Goal: Information Seeking & Learning: Compare options

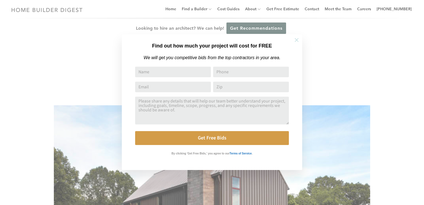
click at [295, 39] on icon at bounding box center [296, 40] width 4 height 4
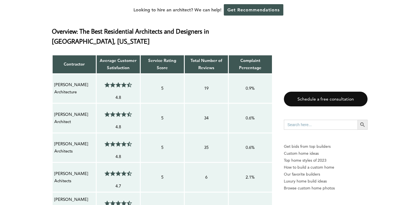
scroll to position [444, 0]
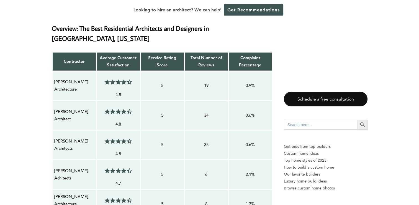
click at [67, 108] on p "[PERSON_NAME] Architect" at bounding box center [74, 115] width 40 height 15
copy tr "[PERSON_NAME] Architect 4.5/5"
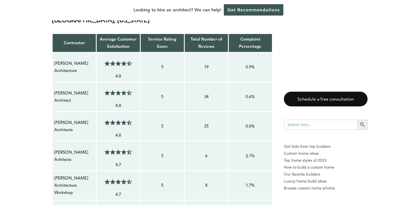
scroll to position [465, 0]
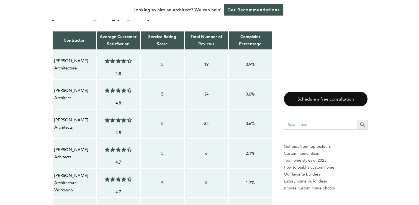
click at [62, 116] on p "[PERSON_NAME] Architects" at bounding box center [74, 123] width 40 height 15
copy tr "[PERSON_NAME] Architects 4.5/5"
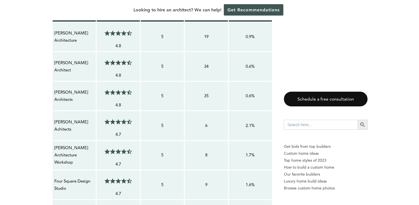
scroll to position [494, 0]
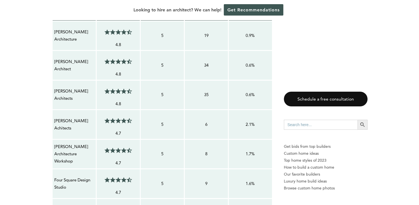
click at [66, 117] on p "[PERSON_NAME] Achitects" at bounding box center [74, 124] width 40 height 15
copy tr "[PERSON_NAME] Achitects 4.5/5"
click at [69, 147] on p "[PERSON_NAME] Architecture Workshop" at bounding box center [74, 154] width 40 height 22
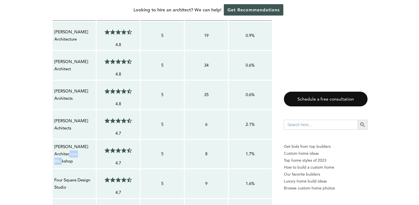
click at [69, 147] on p "[PERSON_NAME] Architecture Workshop" at bounding box center [74, 154] width 40 height 22
copy tr "[PERSON_NAME] Architecture Workshop 4.5/5"
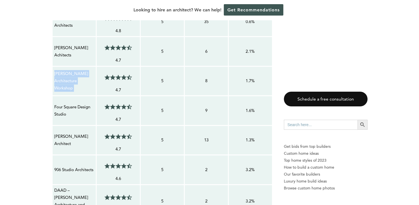
scroll to position [567, 0]
click at [63, 103] on p "Four Square Design Studio" at bounding box center [74, 110] width 40 height 15
copy tr "Four Square Design Studio 4.5/5"
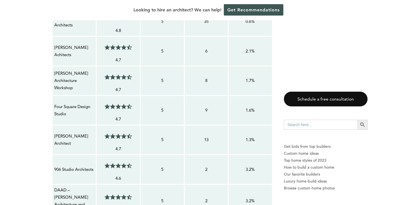
click at [73, 132] on p "[PERSON_NAME] Architect" at bounding box center [74, 139] width 40 height 15
copy tr "[PERSON_NAME] Architect 4.5/5"
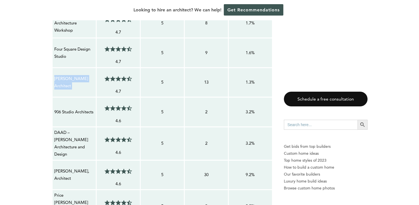
scroll to position [625, 0]
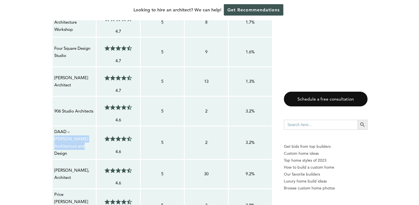
drag, startPoint x: 70, startPoint y: 120, endPoint x: 72, endPoint y: 139, distance: 19.0
click at [72, 139] on td "DAAD – [PERSON_NAME] Architecture and Design" at bounding box center [74, 142] width 44 height 33
copy p "[PERSON_NAME] Architecture and Design"
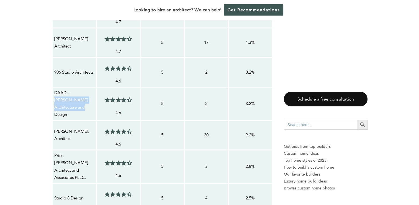
scroll to position [670, 0]
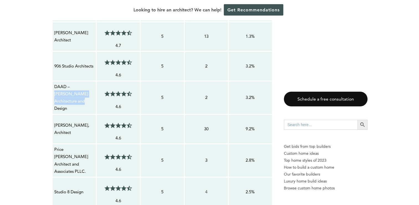
drag, startPoint x: 54, startPoint y: 108, endPoint x: 72, endPoint y: 117, distance: 20.1
click at [72, 121] on p "[PERSON_NAME], Architect" at bounding box center [74, 128] width 40 height 15
copy p "[PERSON_NAME], Architect"
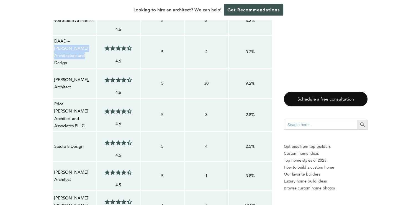
scroll to position [716, 0]
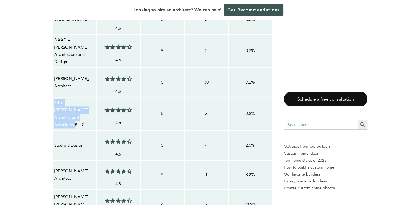
drag, startPoint x: 53, startPoint y: 87, endPoint x: 85, endPoint y: 100, distance: 34.1
click at [85, 100] on td "Price [PERSON_NAME] Architect and Associates PLLC." at bounding box center [74, 113] width 44 height 33
copy p "Price [PERSON_NAME] Architect and Associates PLLC."
click at [58, 141] on p "Studio 8 Design" at bounding box center [74, 144] width 40 height 7
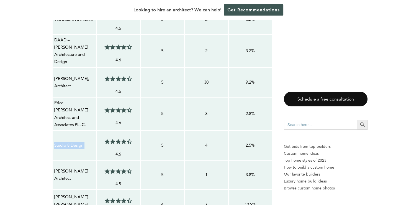
click at [58, 141] on p "Studio 8 Design" at bounding box center [74, 144] width 40 height 7
copy tr "Studio 8 Design 4.5/5"
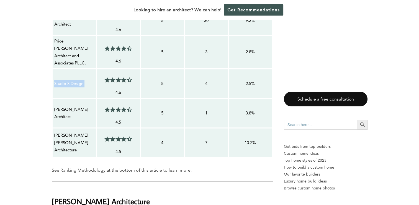
scroll to position [779, 0]
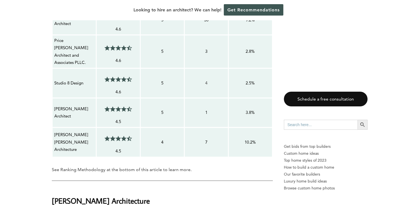
click at [66, 105] on p "[PERSON_NAME] Architect" at bounding box center [74, 112] width 40 height 15
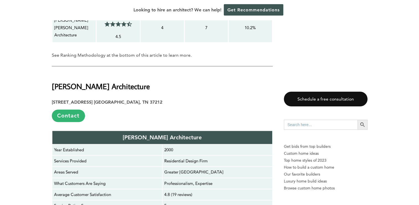
scroll to position [893, 0]
click at [78, 81] on strong "[PERSON_NAME] Architecture" at bounding box center [101, 86] width 98 height 10
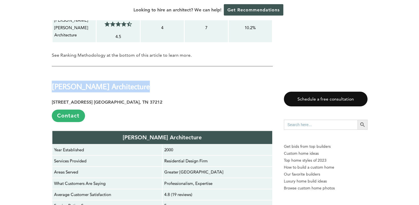
click at [78, 81] on strong "[PERSON_NAME] Architecture" at bounding box center [101, 86] width 98 height 10
